Goal: Find specific page/section: Find specific page/section

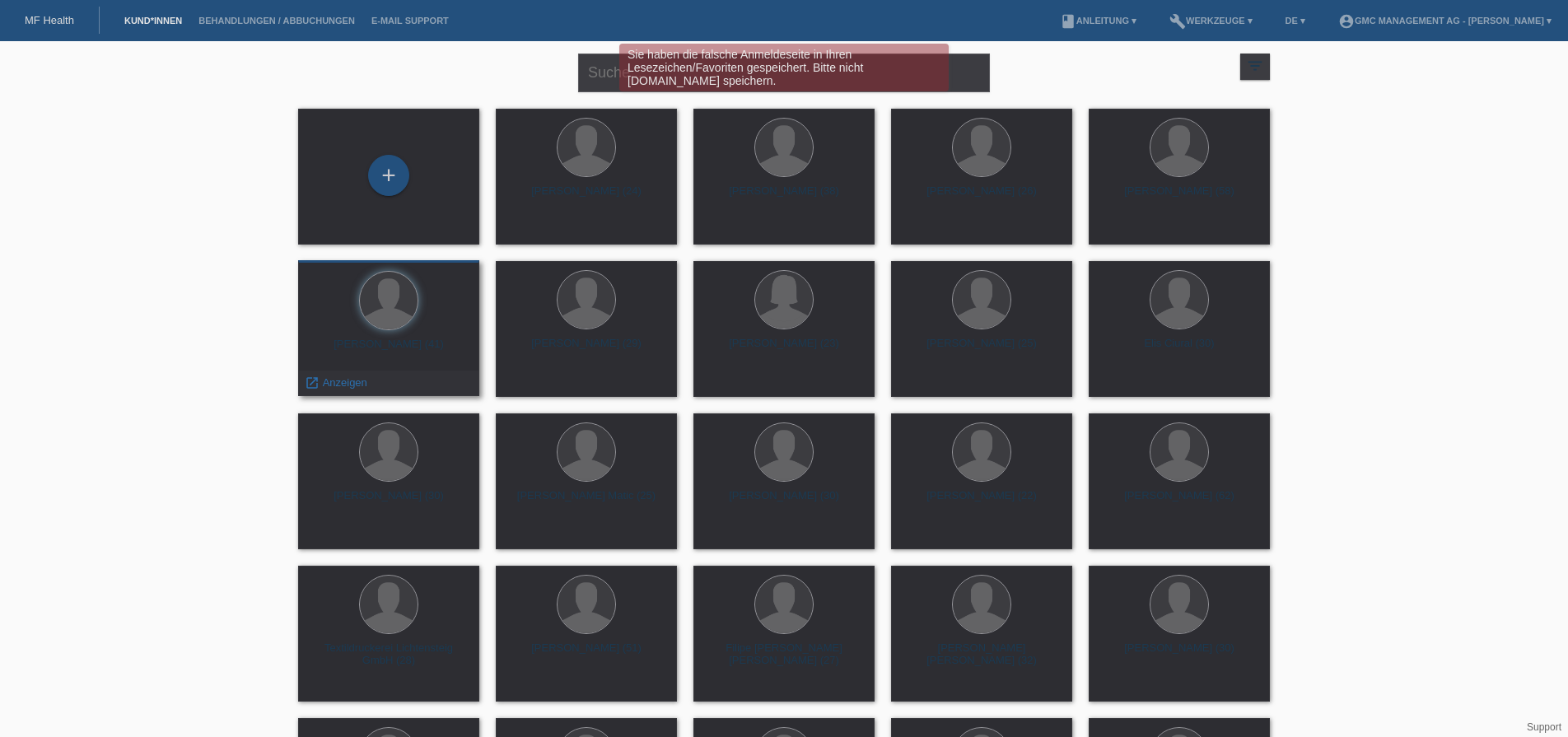
click at [457, 350] on div "Hug Benjamin (41)" at bounding box center [389, 350] width 155 height 26
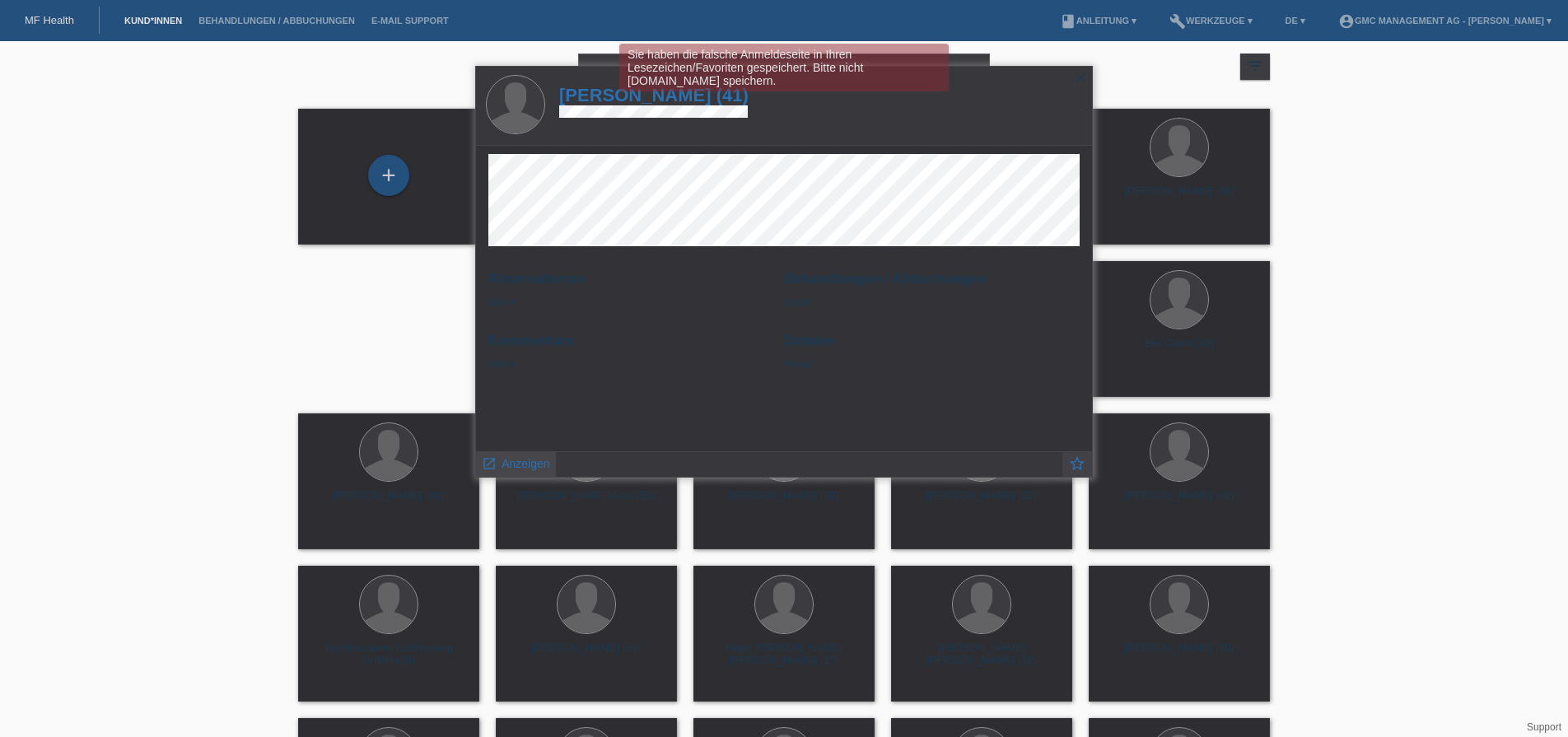
click at [513, 461] on span "Anzeigen" at bounding box center [525, 463] width 48 height 13
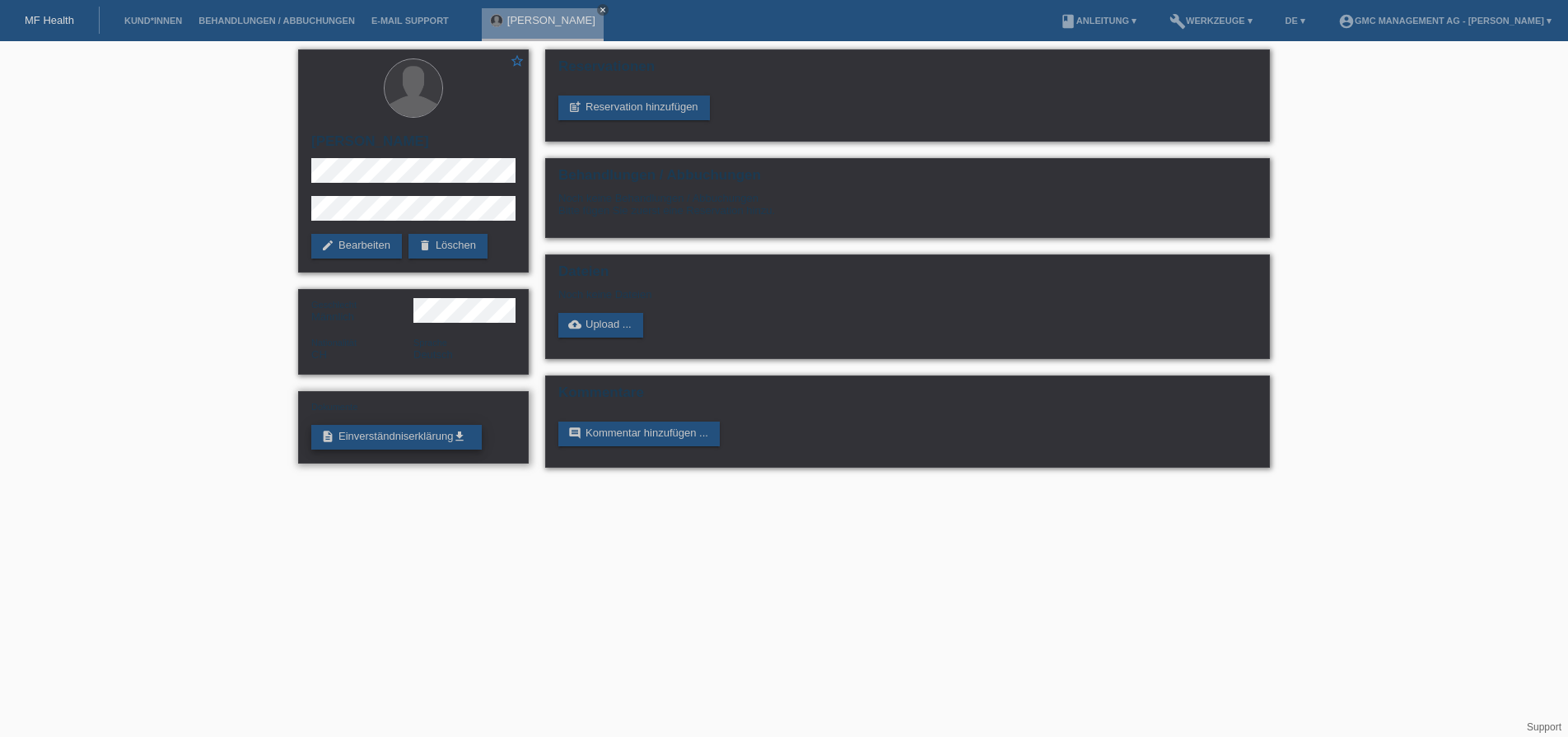
click at [398, 442] on link "description Einverständniserklärung get_app" at bounding box center [396, 437] width 170 height 24
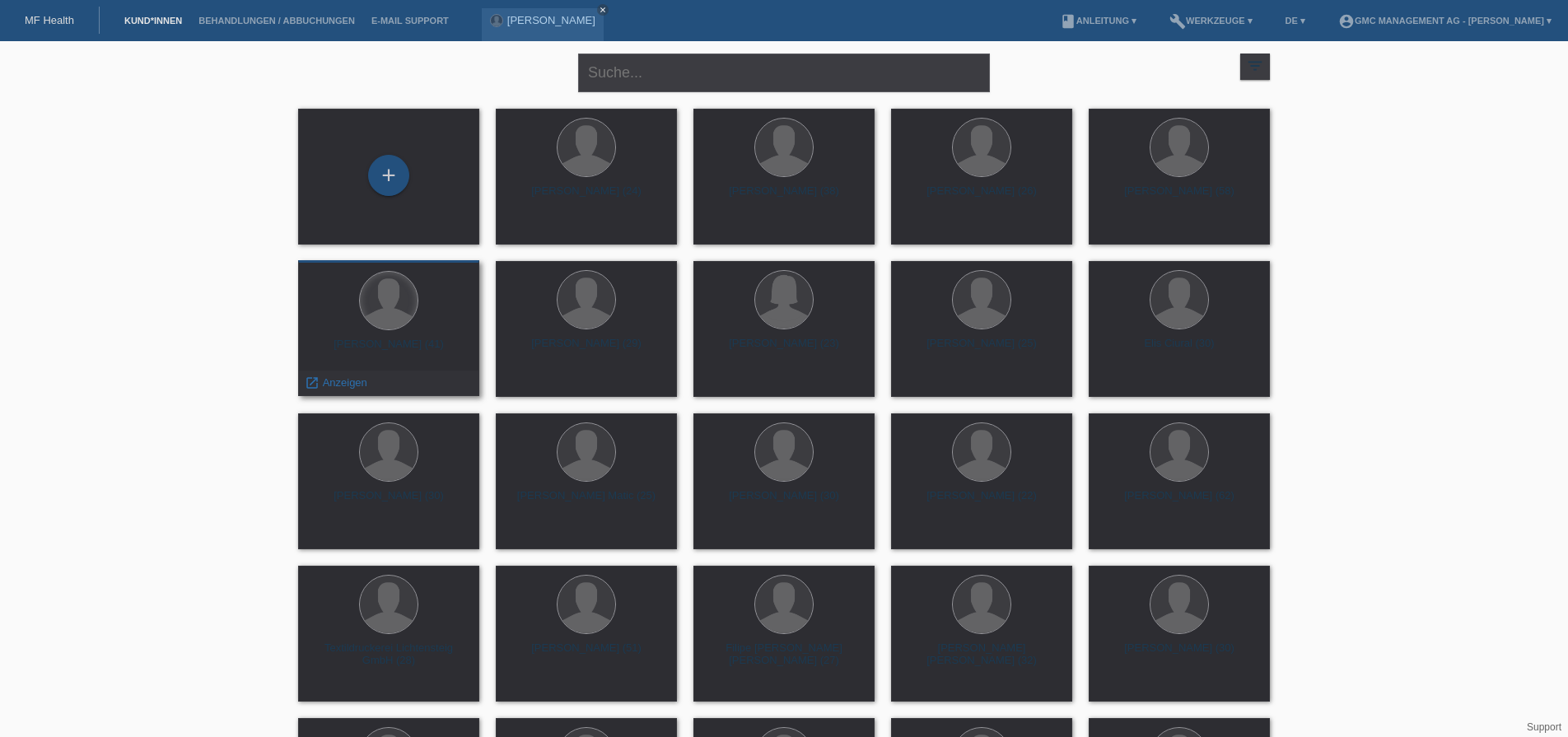
scroll to position [8, 0]
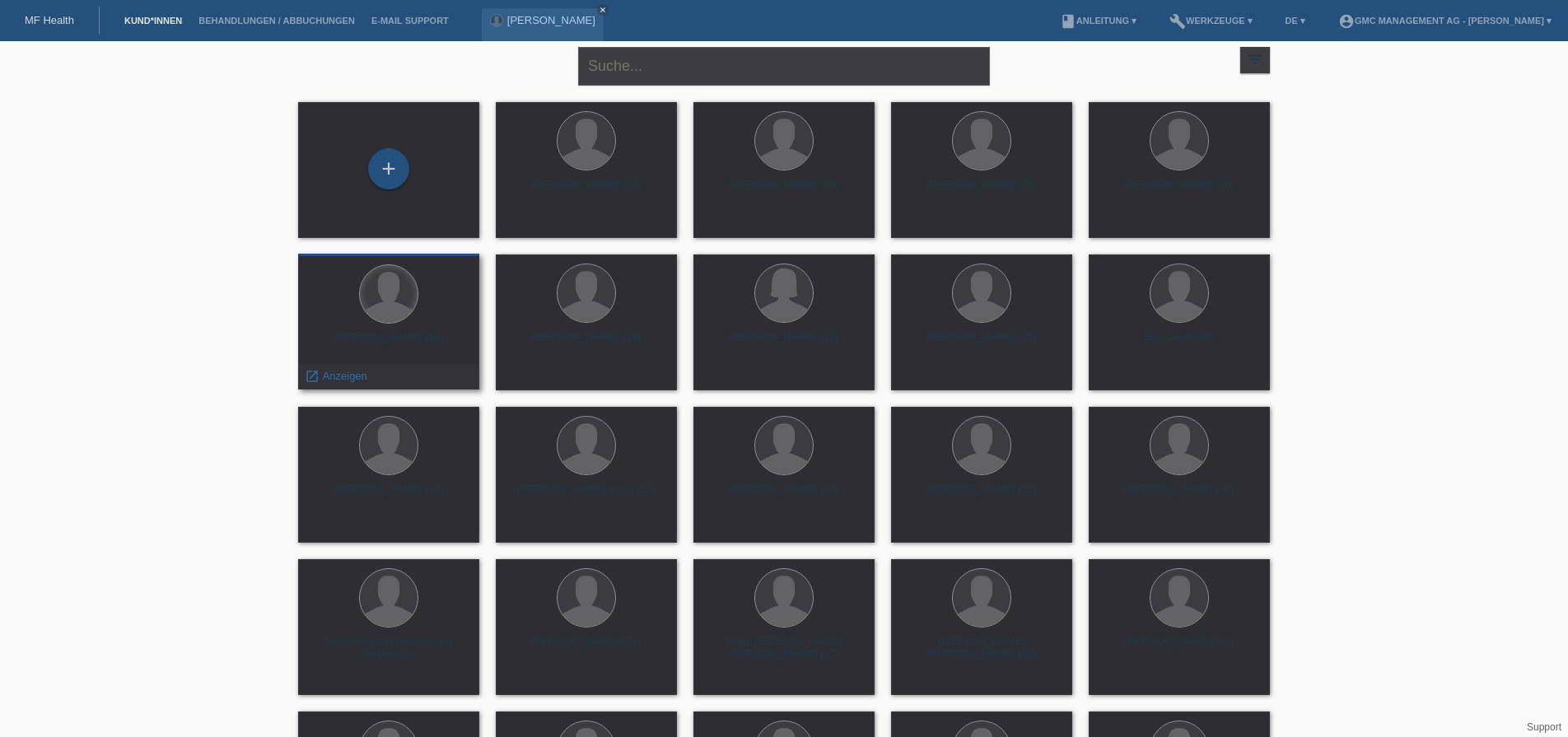
click at [414, 302] on div at bounding box center [389, 294] width 57 height 57
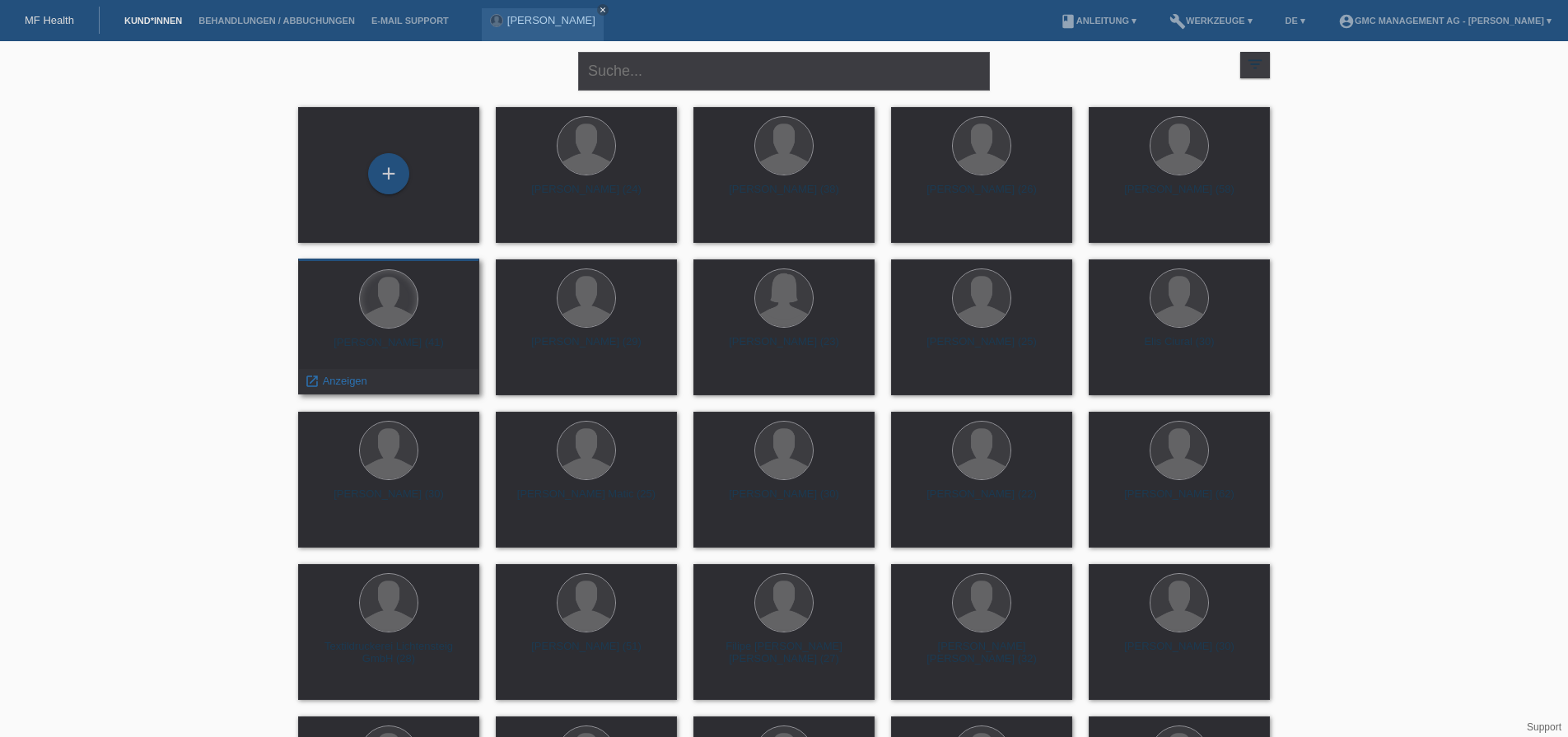
click at [386, 312] on div at bounding box center [389, 299] width 57 height 57
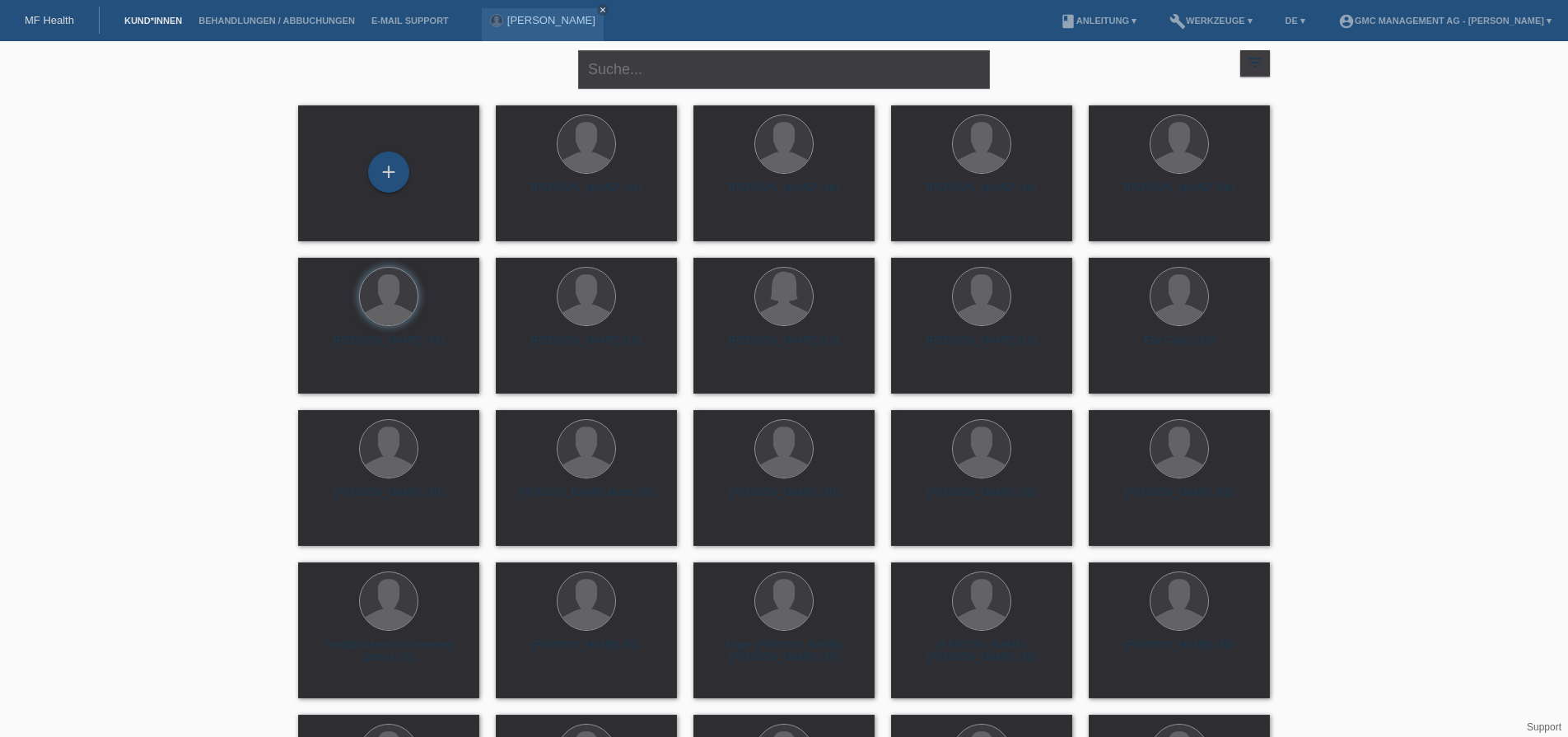
scroll to position [1, 0]
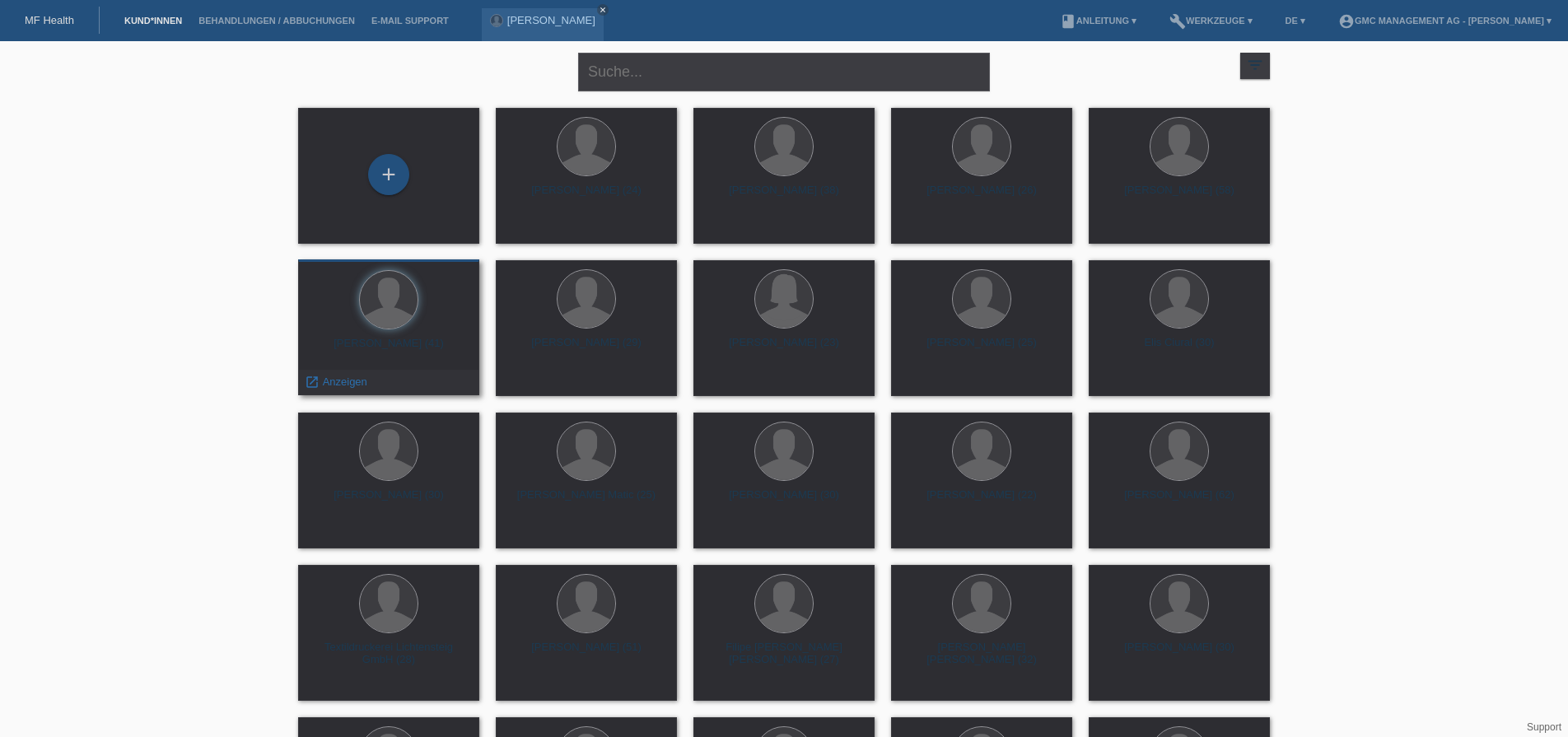
click at [368, 330] on div at bounding box center [389, 301] width 155 height 62
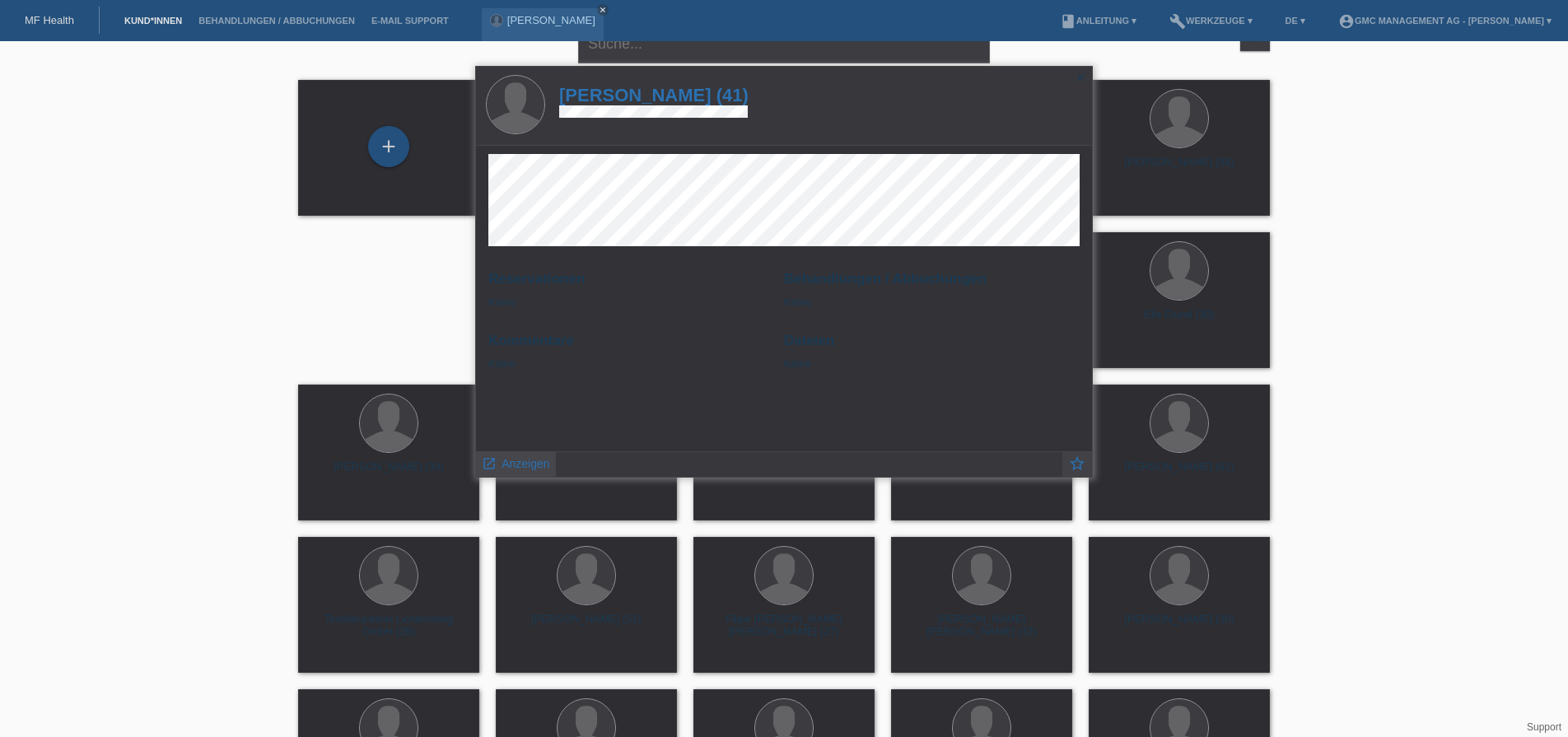
scroll to position [26, 0]
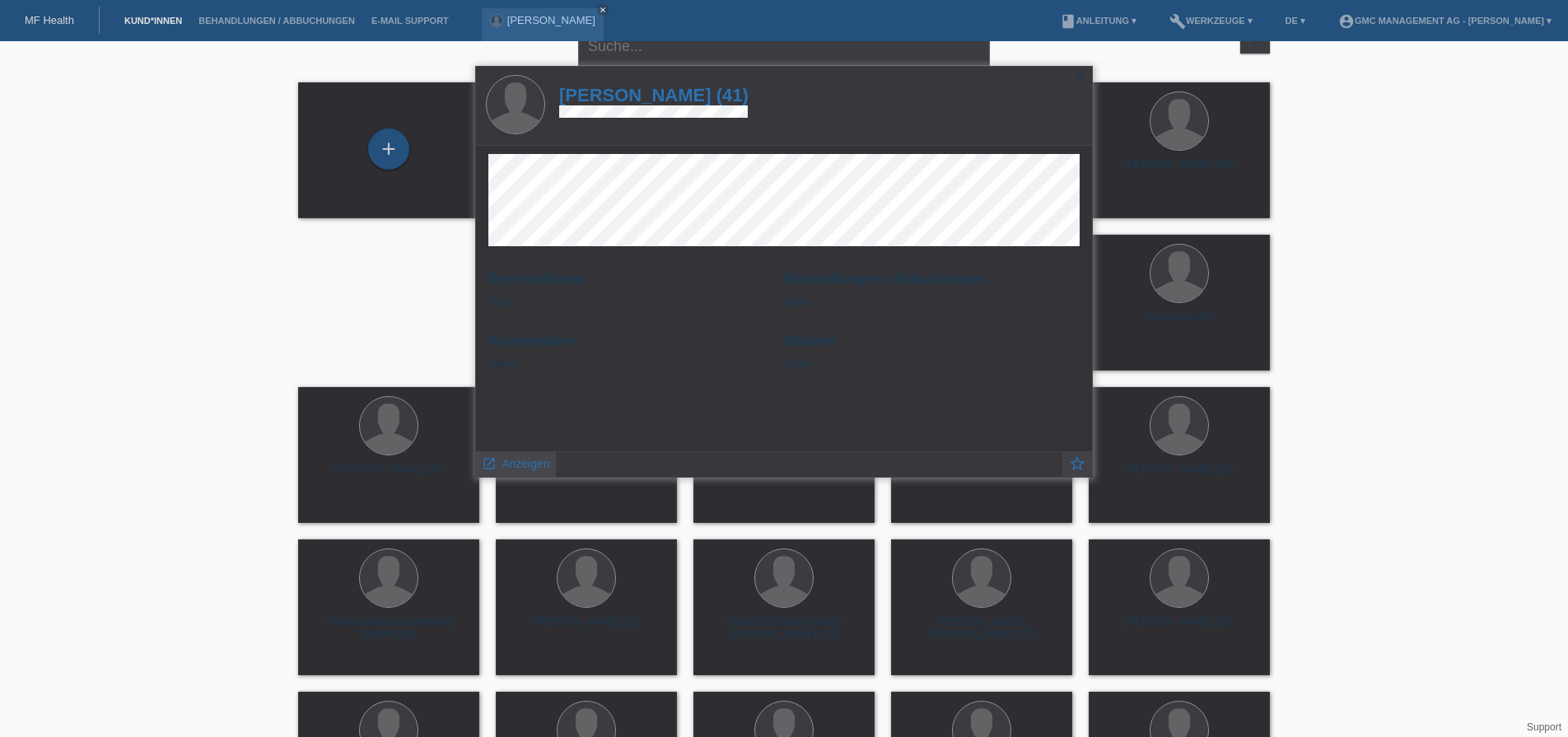
click at [526, 460] on span "Anzeigen" at bounding box center [525, 463] width 48 height 13
